Goal: Information Seeking & Learning: Find specific fact

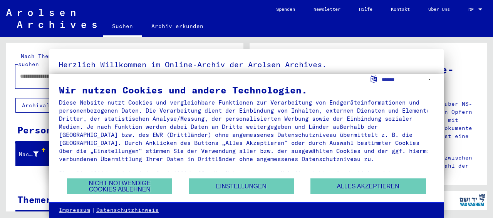
type input "*******"
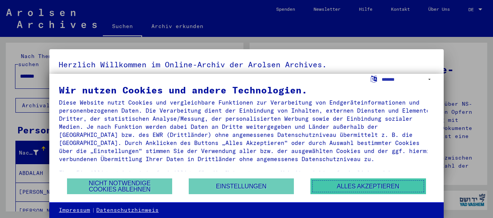
click at [355, 187] on button "Alles akzeptieren" at bounding box center [367, 187] width 115 height 16
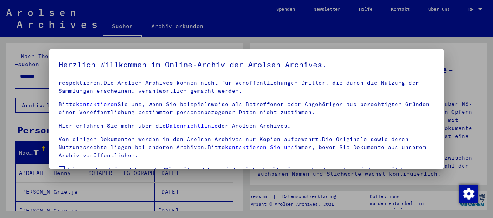
scroll to position [60, 0]
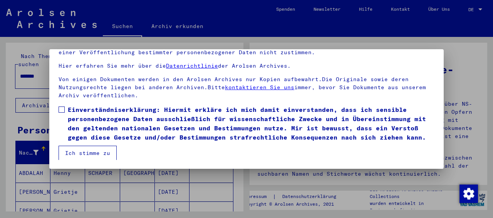
click at [63, 105] on label "Einverständniserklärung: Hiermit erkläre ich mich damit einverstanden, dass ich…" at bounding box center [246, 123] width 376 height 37
click at [70, 153] on button "Ich stimme zu" at bounding box center [87, 153] width 58 height 15
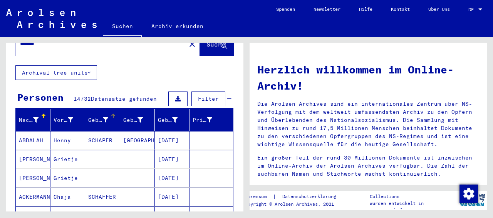
scroll to position [80, 0]
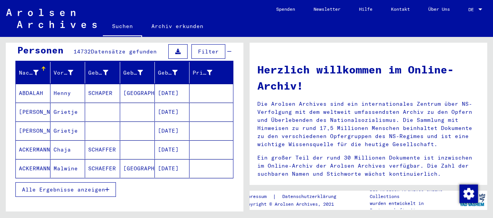
click at [106, 187] on icon "button" at bounding box center [107, 189] width 4 height 5
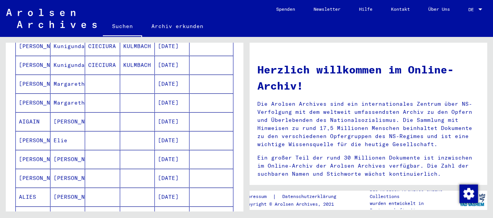
scroll to position [40, 0]
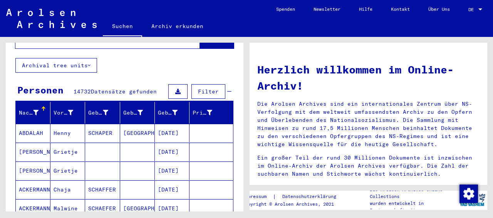
click at [40, 144] on mat-cell "[PERSON_NAME]" at bounding box center [33, 152] width 35 height 18
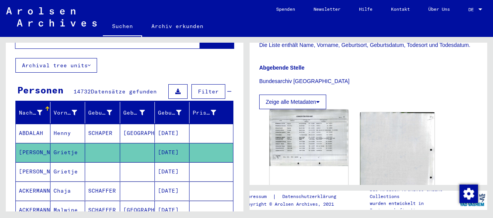
scroll to position [240, 0]
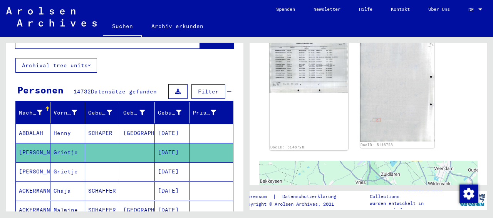
click at [302, 76] on img at bounding box center [308, 65] width 78 height 57
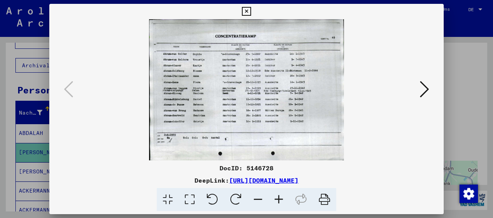
click at [419, 92] on button at bounding box center [424, 90] width 14 height 22
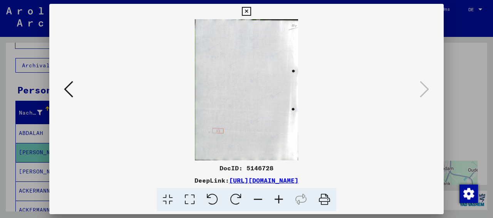
click at [65, 89] on icon at bounding box center [68, 89] width 9 height 18
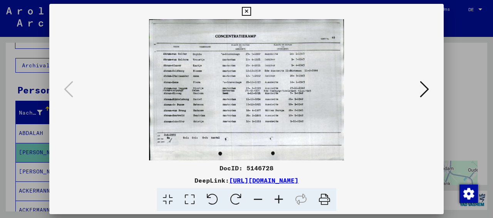
click at [251, 10] on icon at bounding box center [246, 11] width 9 height 9
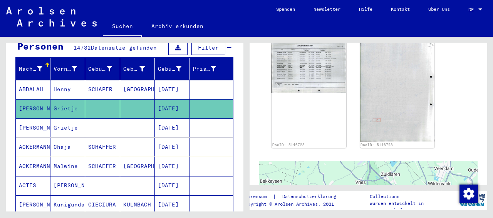
scroll to position [120, 0]
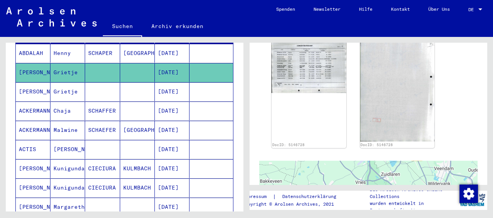
click at [29, 161] on mat-cell "[PERSON_NAME]" at bounding box center [33, 168] width 35 height 19
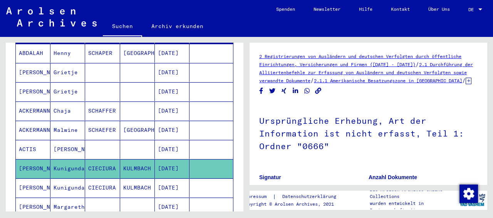
scroll to position [200, 0]
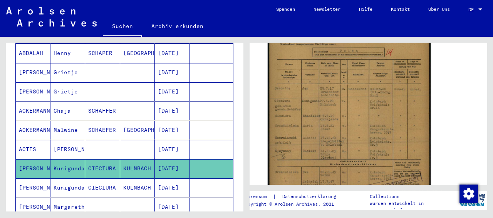
click at [367, 123] on img at bounding box center [348, 115] width 163 height 230
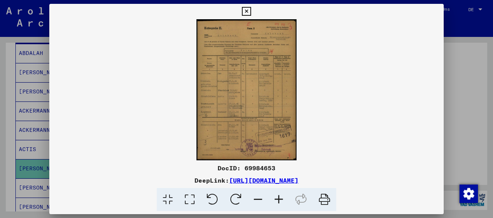
click at [263, 119] on img at bounding box center [246, 89] width 394 height 141
click at [251, 10] on icon at bounding box center [246, 11] width 9 height 9
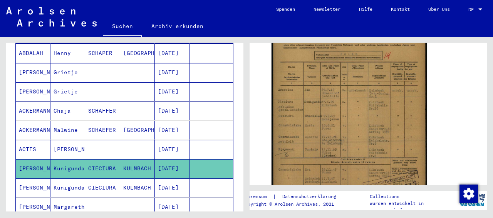
scroll to position [280, 0]
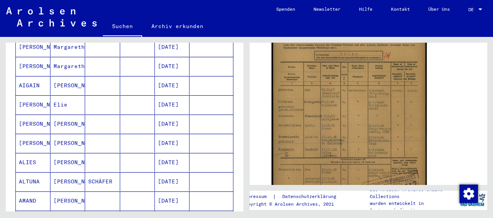
click at [62, 172] on mat-cell "[PERSON_NAME]" at bounding box center [67, 181] width 35 height 19
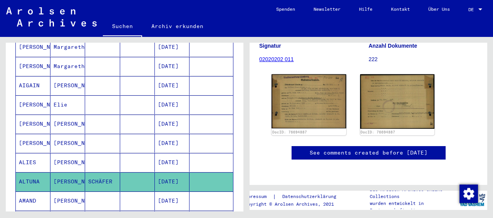
scroll to position [120, 0]
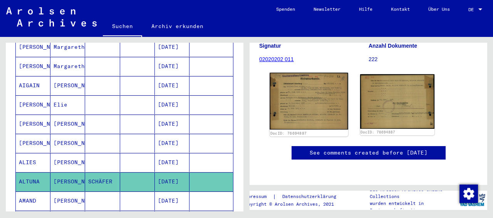
click at [301, 82] on img at bounding box center [308, 101] width 78 height 57
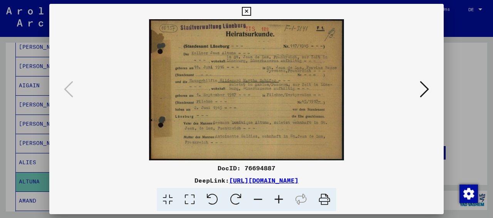
click at [424, 94] on icon at bounding box center [423, 89] width 9 height 18
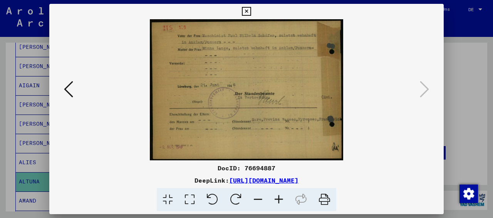
click at [70, 94] on icon at bounding box center [68, 89] width 9 height 18
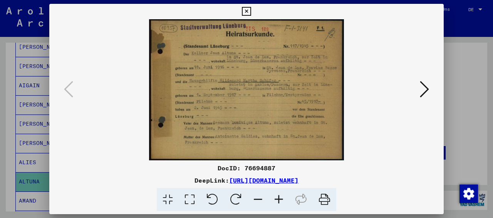
click at [253, 8] on button at bounding box center [245, 11] width 13 height 15
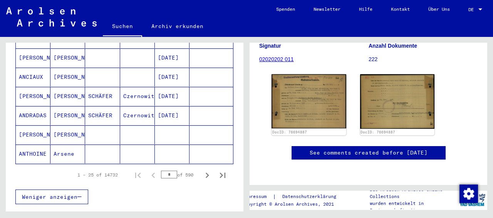
scroll to position [480, 0]
click at [33, 107] on mat-cell "ANDRADAS" at bounding box center [33, 116] width 35 height 19
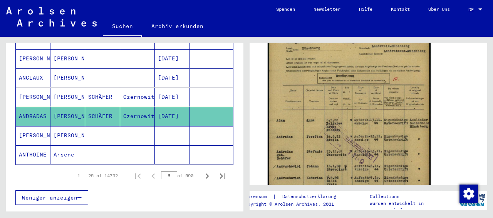
click at [300, 127] on img at bounding box center [348, 143] width 163 height 230
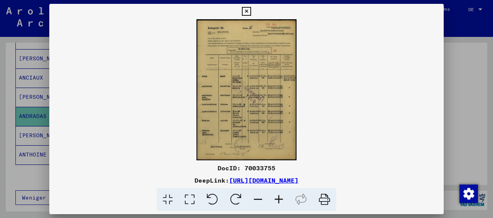
click at [255, 94] on img at bounding box center [246, 89] width 394 height 141
click at [251, 8] on icon at bounding box center [246, 11] width 9 height 9
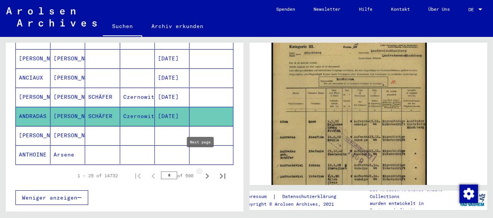
click at [205, 174] on icon "Next page" at bounding box center [206, 176] width 3 height 5
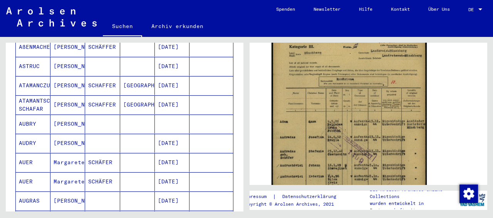
scroll to position [520, 0]
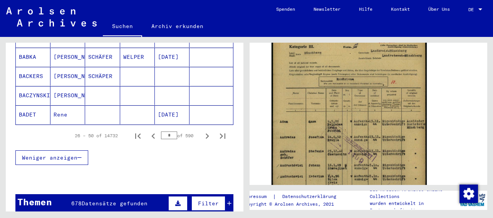
click at [36, 105] on mat-cell "BADET" at bounding box center [33, 114] width 35 height 19
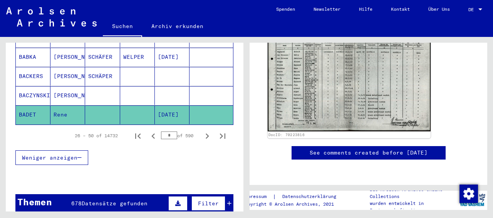
click at [334, 87] on img at bounding box center [348, 74] width 163 height 116
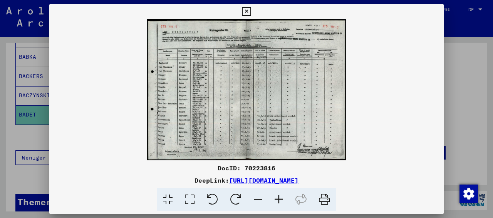
click at [251, 13] on icon at bounding box center [246, 11] width 9 height 9
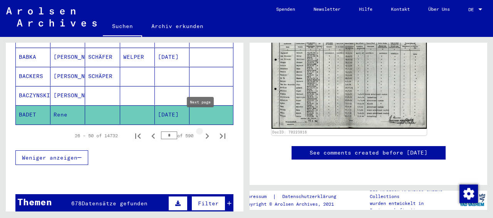
click at [205, 134] on icon "Next page" at bounding box center [206, 136] width 3 height 5
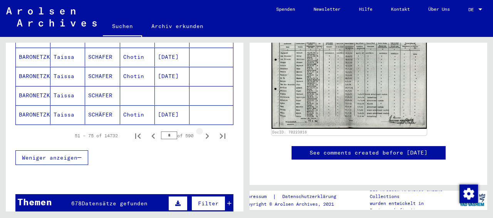
click at [205, 134] on icon "Next page" at bounding box center [206, 136] width 3 height 5
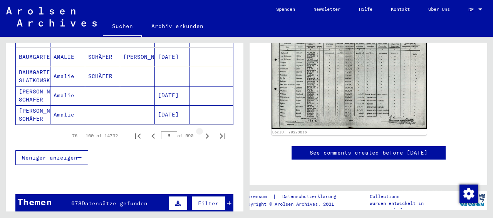
click at [205, 134] on icon "Next page" at bounding box center [206, 136] width 3 height 5
type input "*"
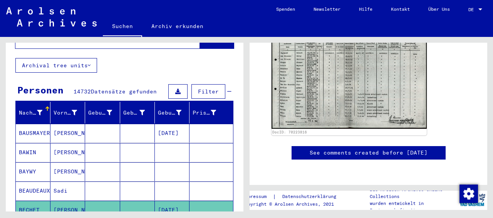
scroll to position [0, 0]
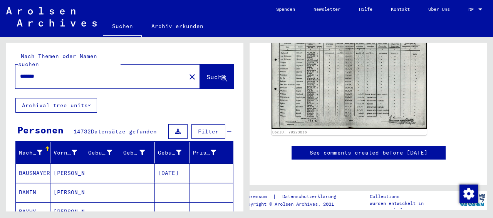
click at [89, 72] on input "*******" at bounding box center [100, 76] width 161 height 8
drag, startPoint x: 34, startPoint y: 70, endPoint x: 5, endPoint y: 70, distance: 29.2
click at [20, 72] on input "*******" at bounding box center [100, 76] width 161 height 8
type input "**********"
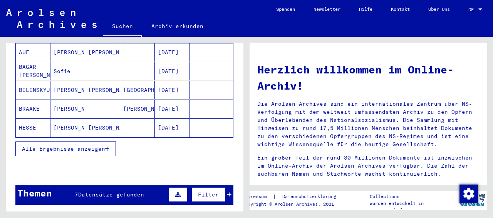
scroll to position [80, 0]
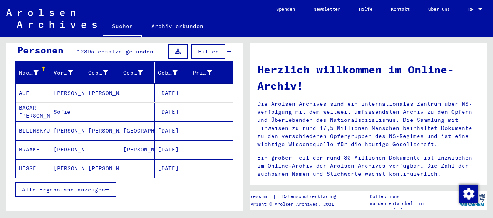
click at [64, 84] on mat-cell "[PERSON_NAME]" at bounding box center [67, 93] width 35 height 18
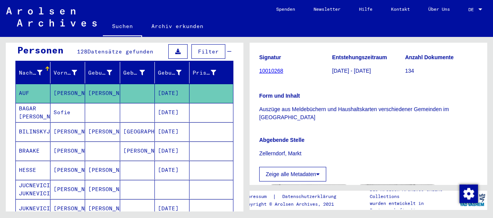
scroll to position [240, 0]
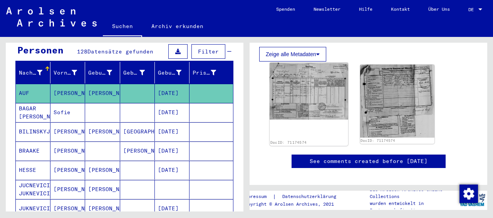
click at [308, 120] on img at bounding box center [308, 91] width 78 height 57
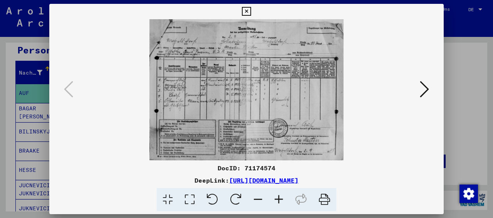
click at [424, 91] on icon at bounding box center [423, 89] width 9 height 18
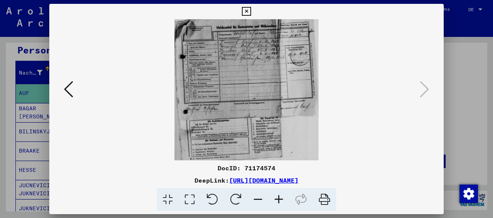
click at [251, 10] on icon at bounding box center [246, 11] width 9 height 9
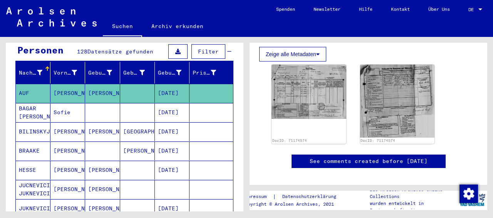
click at [80, 124] on mat-cell "[PERSON_NAME]" at bounding box center [67, 131] width 35 height 19
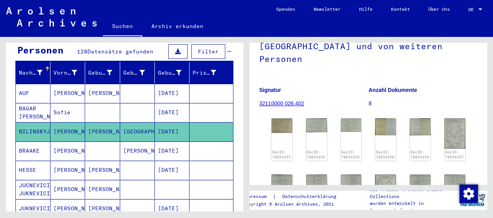
scroll to position [109, 0]
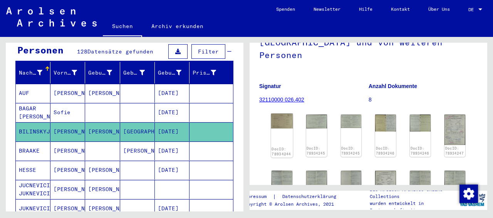
click at [281, 114] on img at bounding box center [282, 121] width 22 height 15
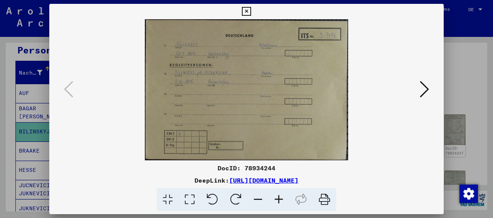
click at [424, 88] on icon at bounding box center [423, 89] width 9 height 18
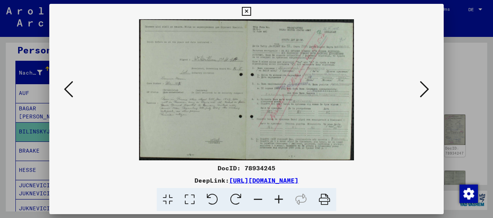
click at [424, 88] on icon at bounding box center [423, 89] width 9 height 18
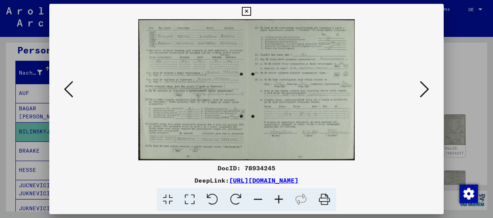
click at [424, 88] on icon at bounding box center [423, 89] width 9 height 18
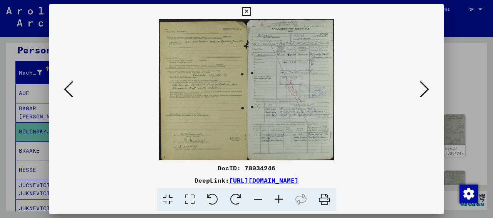
click at [424, 88] on icon at bounding box center [423, 89] width 9 height 18
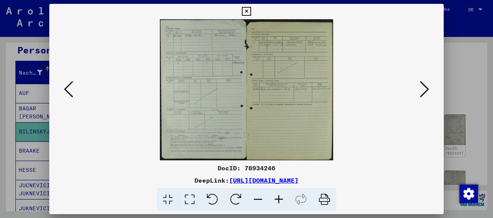
click at [424, 88] on icon at bounding box center [423, 89] width 9 height 18
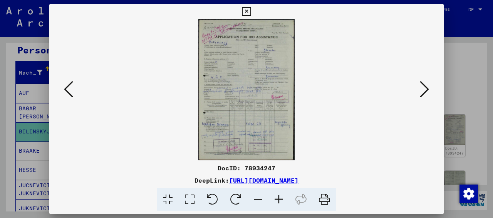
click at [424, 88] on icon at bounding box center [423, 89] width 9 height 18
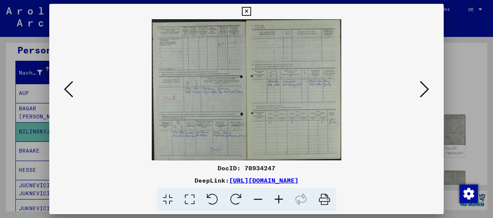
click at [424, 88] on icon at bounding box center [423, 89] width 9 height 18
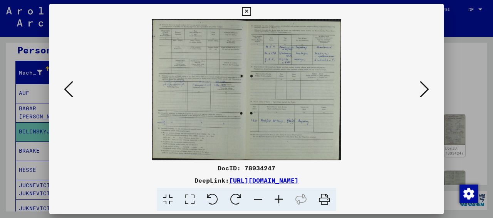
click at [424, 88] on icon at bounding box center [423, 89] width 9 height 18
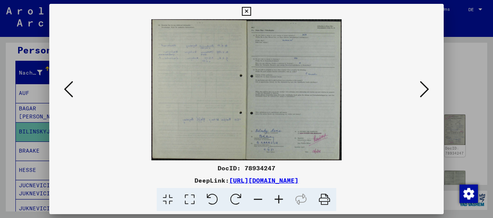
click at [424, 88] on icon at bounding box center [423, 89] width 9 height 18
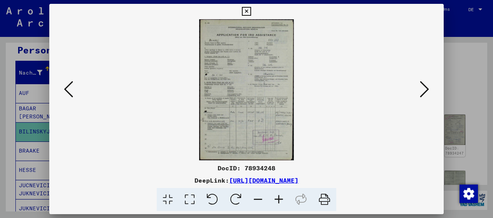
click at [424, 88] on icon at bounding box center [423, 89] width 9 height 18
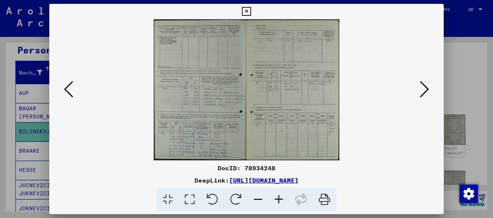
click at [424, 88] on icon at bounding box center [423, 89] width 9 height 18
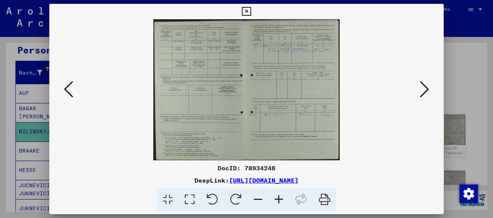
click at [424, 88] on icon at bounding box center [423, 89] width 9 height 18
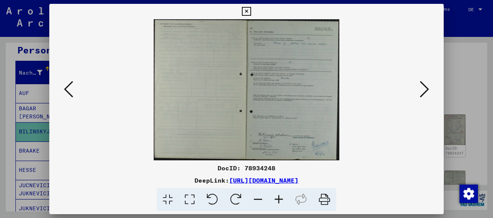
click at [424, 88] on icon at bounding box center [423, 89] width 9 height 18
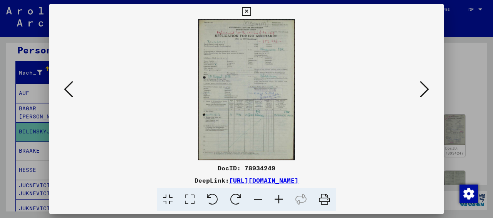
click at [424, 88] on icon at bounding box center [423, 89] width 9 height 18
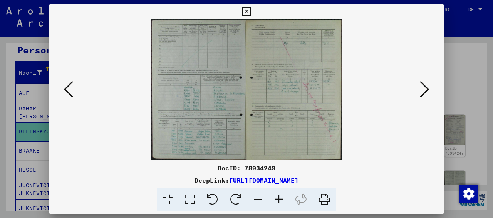
click at [424, 88] on icon at bounding box center [423, 89] width 9 height 18
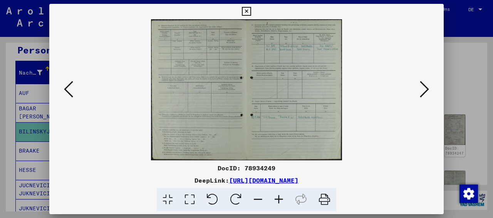
click at [424, 88] on icon at bounding box center [423, 89] width 9 height 18
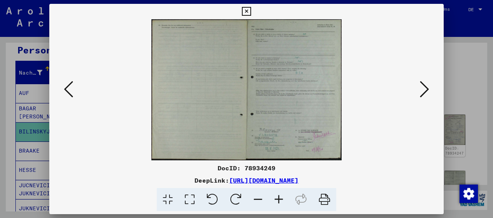
click at [253, 6] on button at bounding box center [245, 11] width 13 height 15
